Goal: Task Accomplishment & Management: Manage account settings

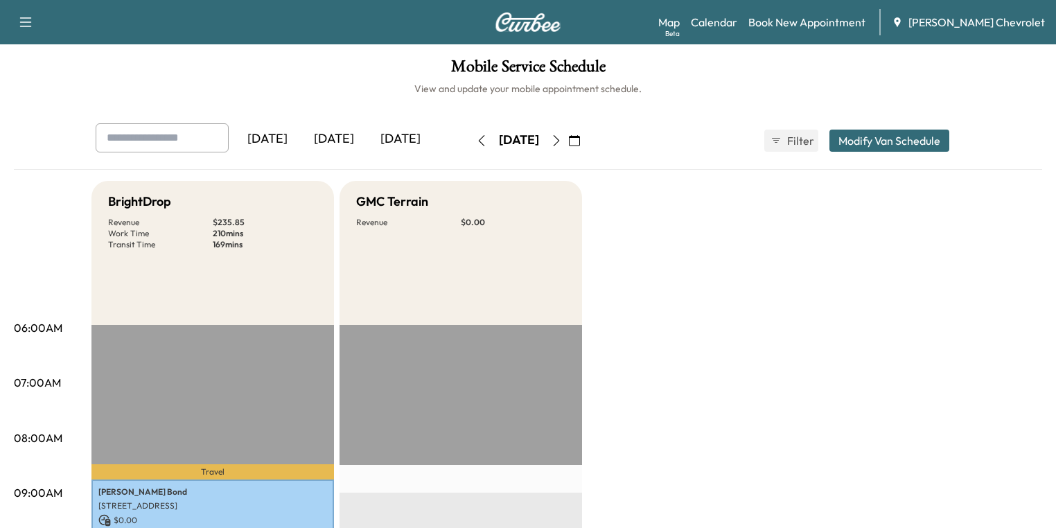
click at [301, 146] on div "[DATE]" at bounding box center [334, 139] width 67 height 32
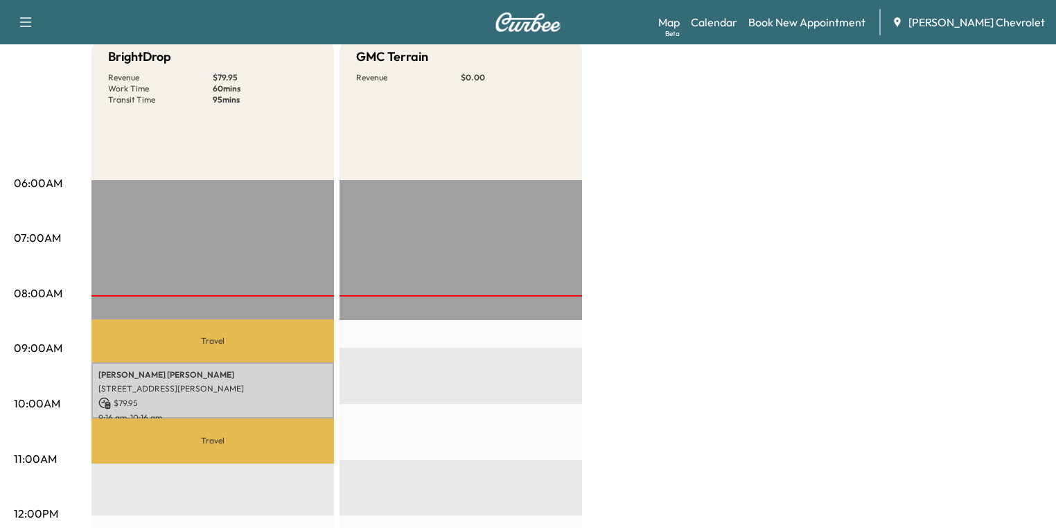
scroll to position [222, 0]
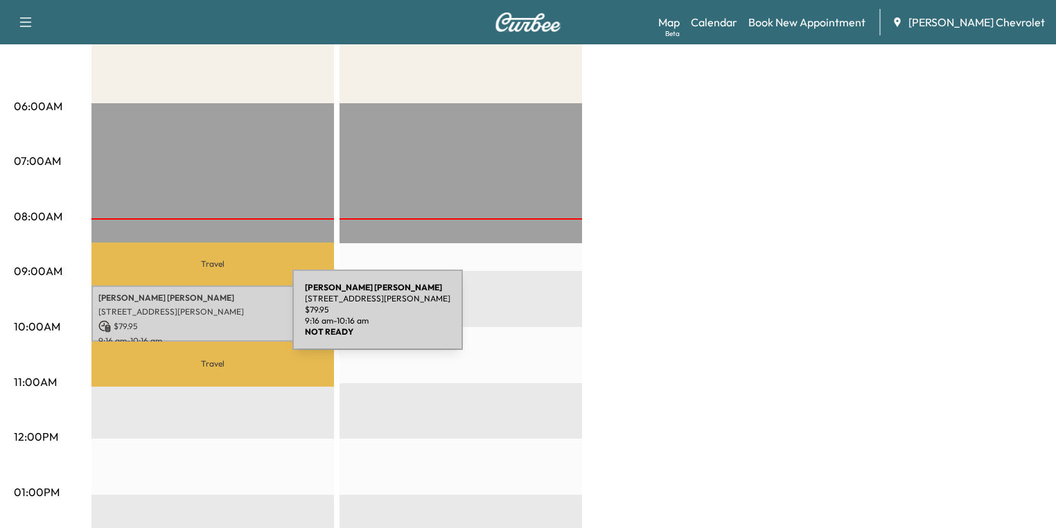
click at [189, 320] on p "$ 79.95" at bounding box center [212, 326] width 229 height 12
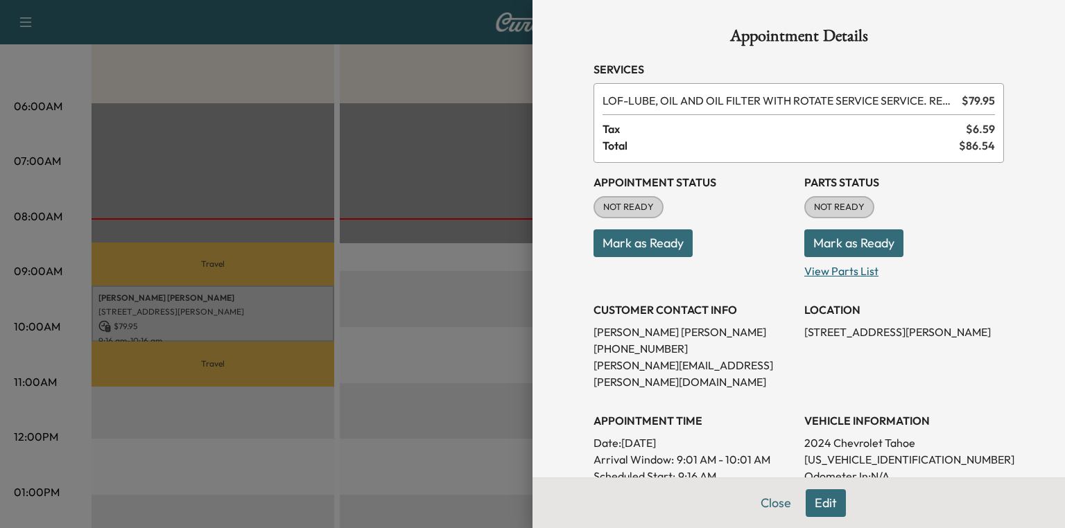
click at [821, 272] on p "View Parts List" at bounding box center [904, 268] width 200 height 22
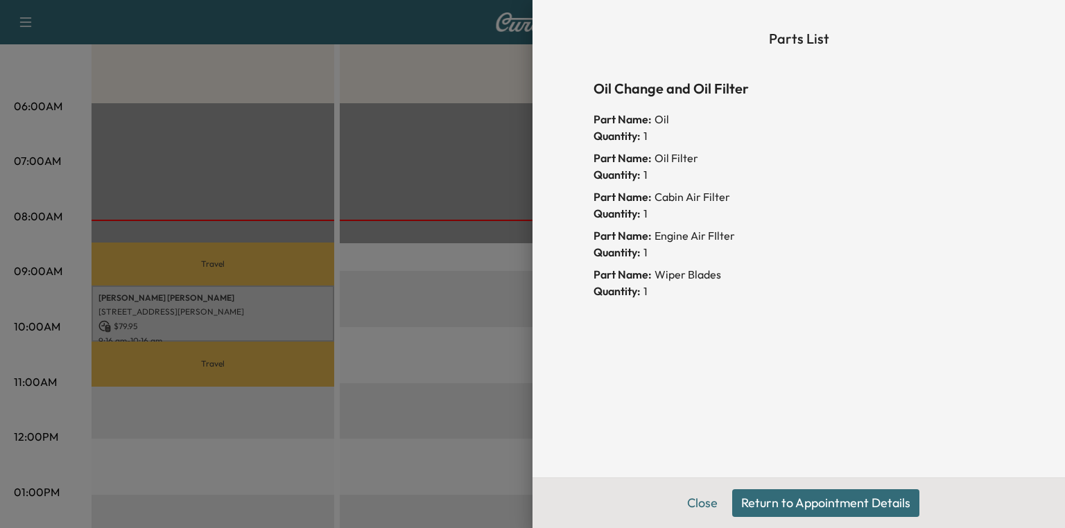
click at [781, 500] on button "Return to Appointment Details" at bounding box center [825, 503] width 187 height 28
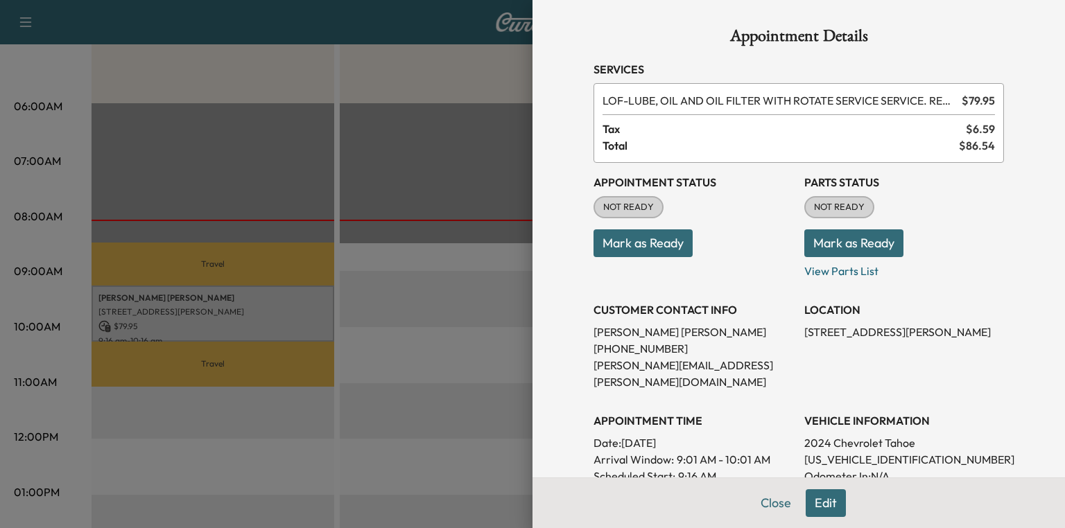
click at [841, 241] on button "Mark as Ready" at bounding box center [853, 243] width 99 height 28
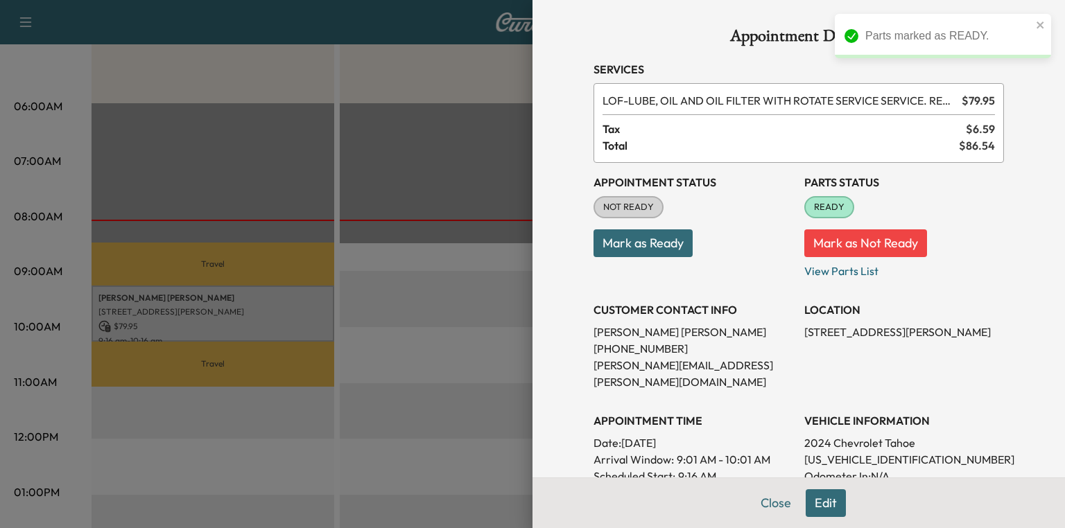
click at [288, 161] on div at bounding box center [532, 264] width 1065 height 528
